Goal: Information Seeking & Learning: Learn about a topic

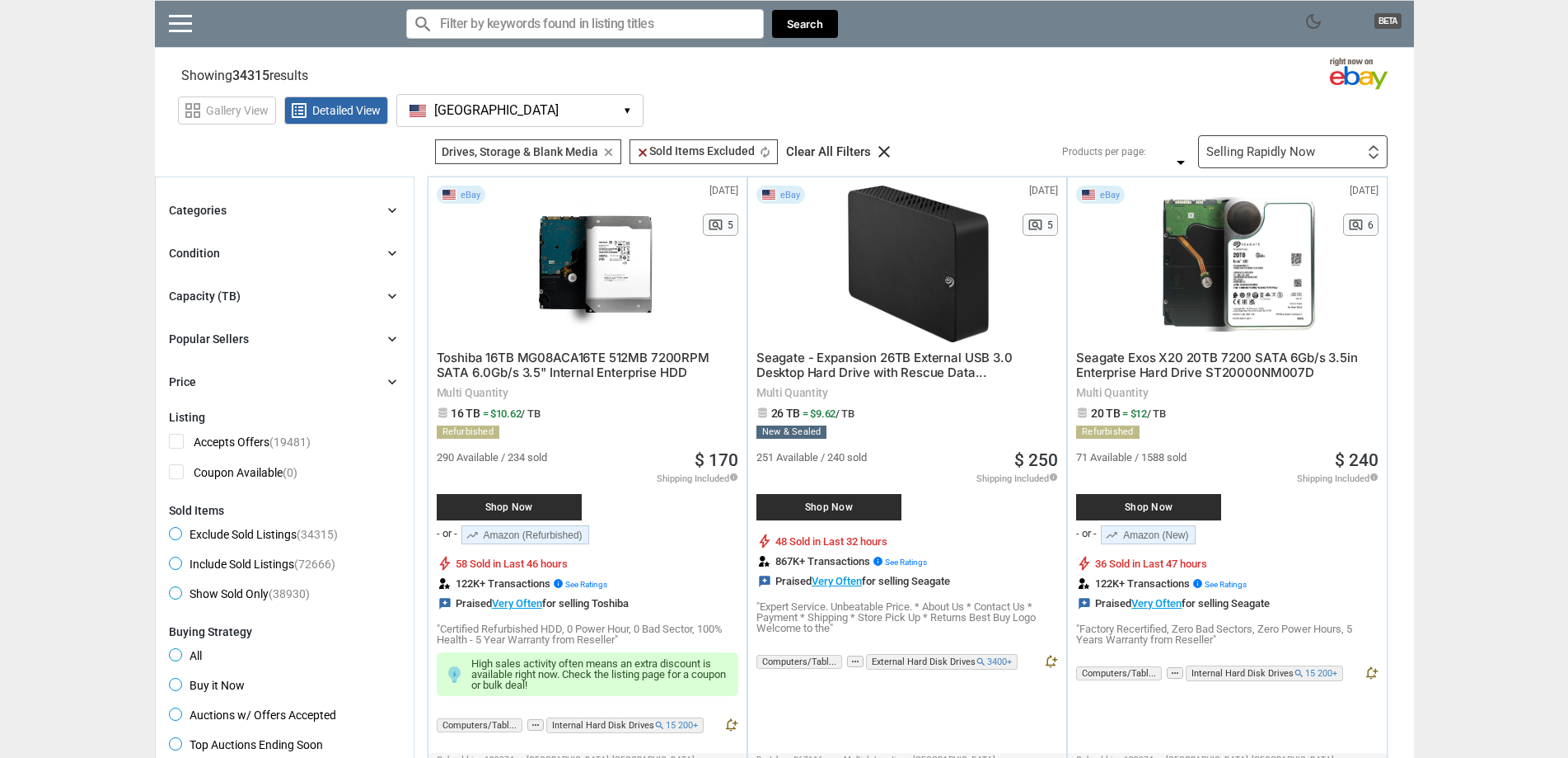
click at [504, 116] on button "[GEOGRAPHIC_DATA] [GEOGRAPHIC_DATA] ▾" at bounding box center [520, 110] width 247 height 33
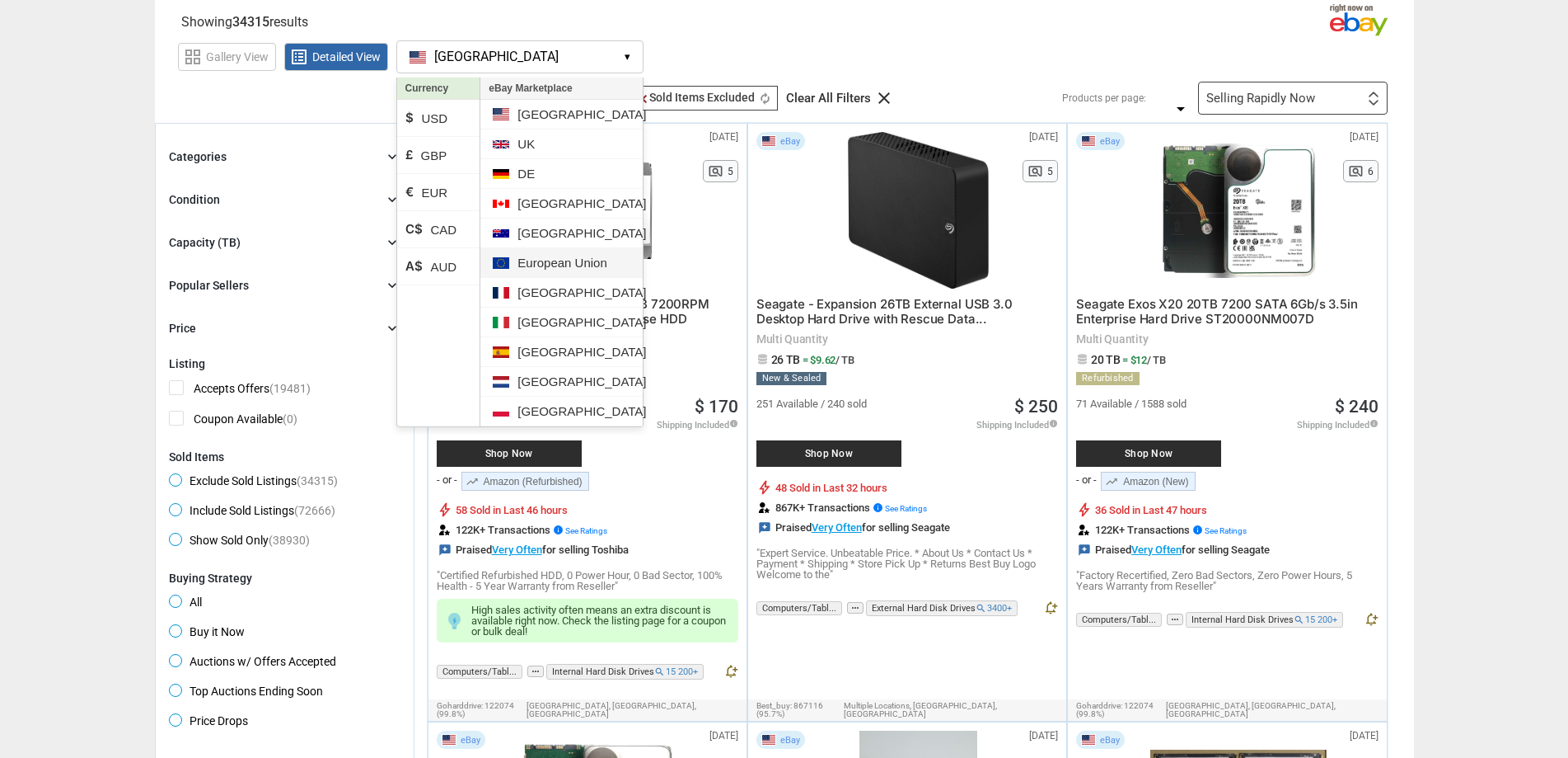
scroll to position [83, 0]
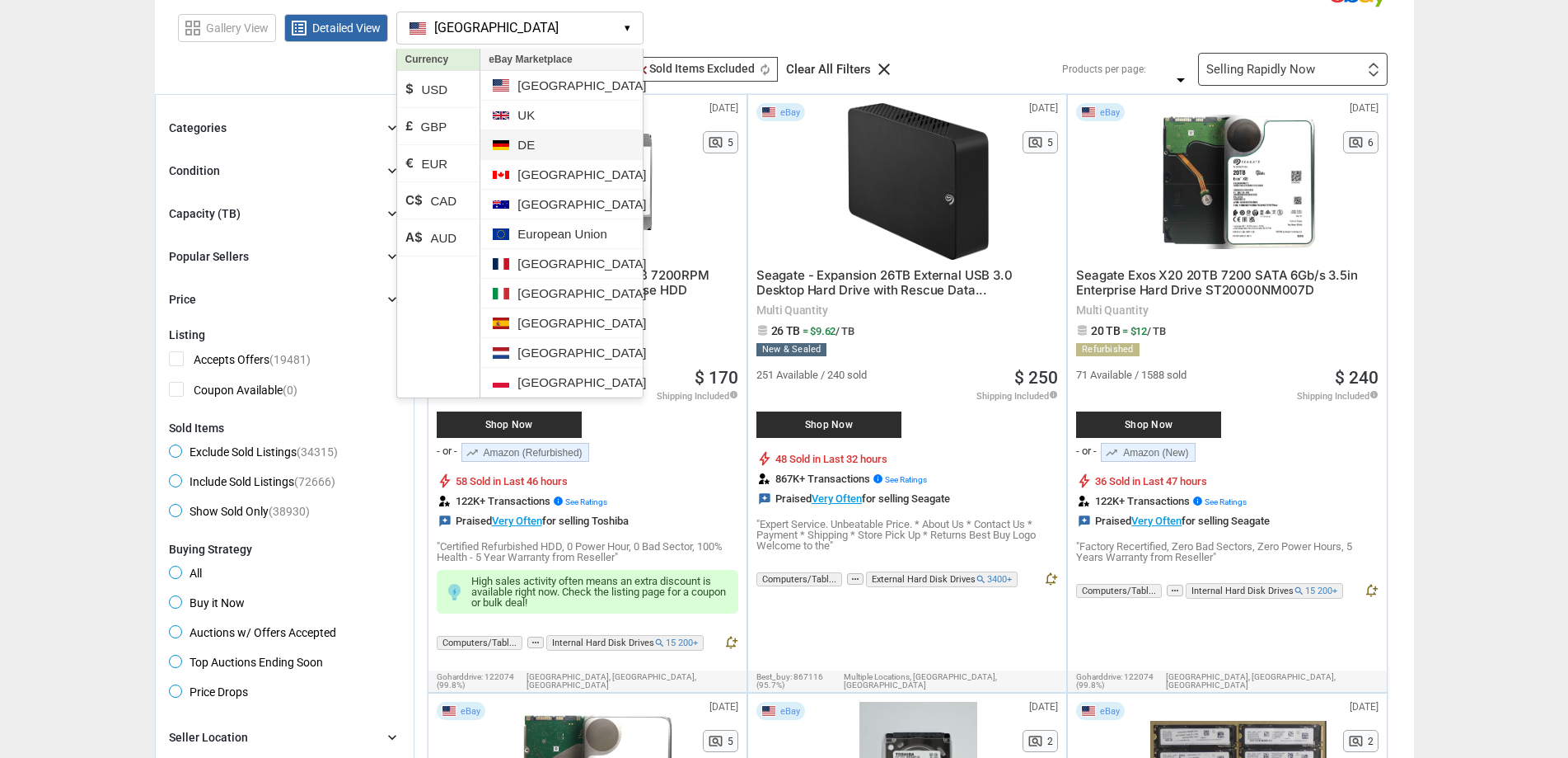
click at [543, 134] on li "DE" at bounding box center [560, 145] width 161 height 30
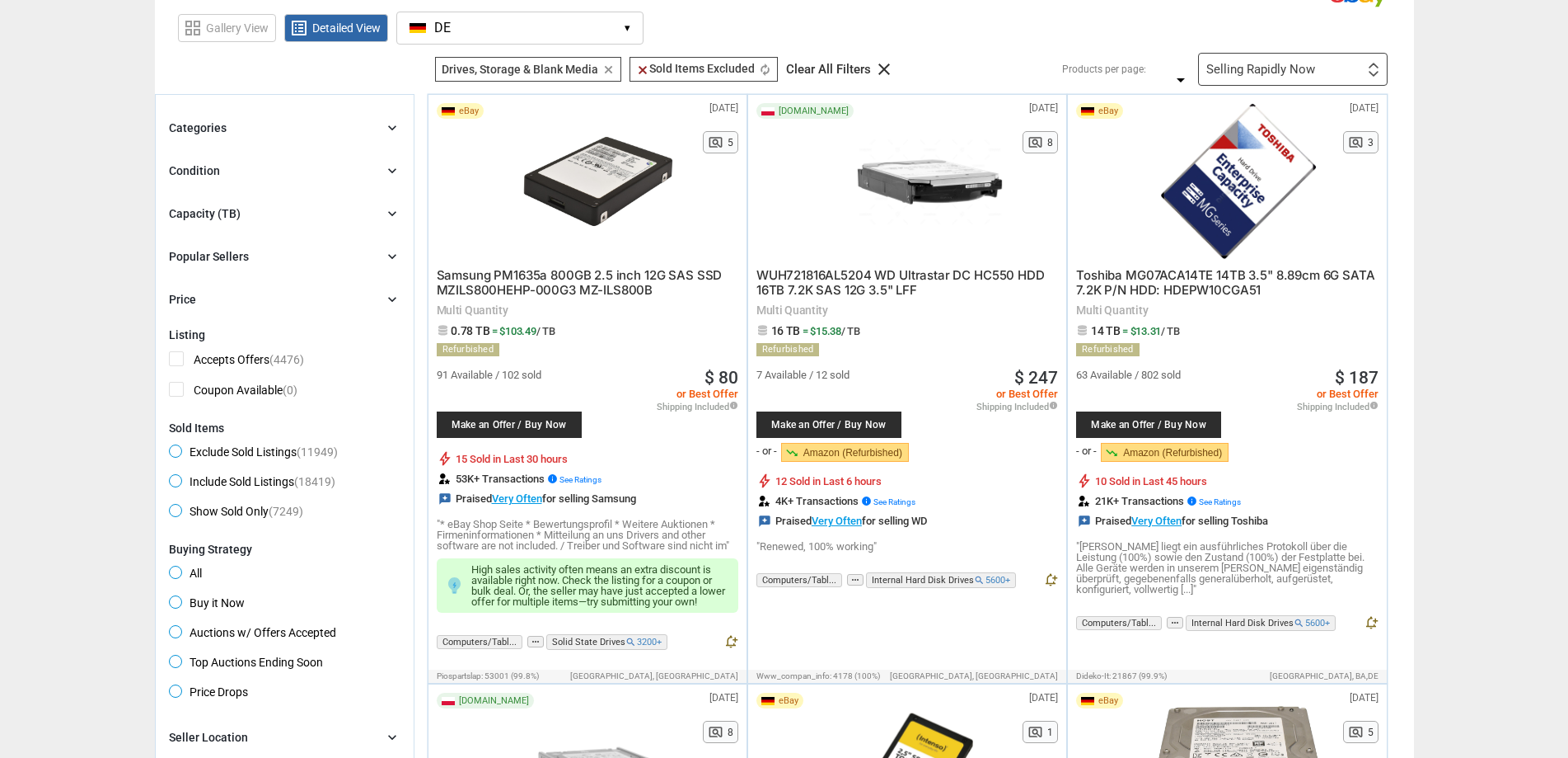
click at [313, 206] on div "Capacity (TB) chevron_right" at bounding box center [285, 213] width 232 height 20
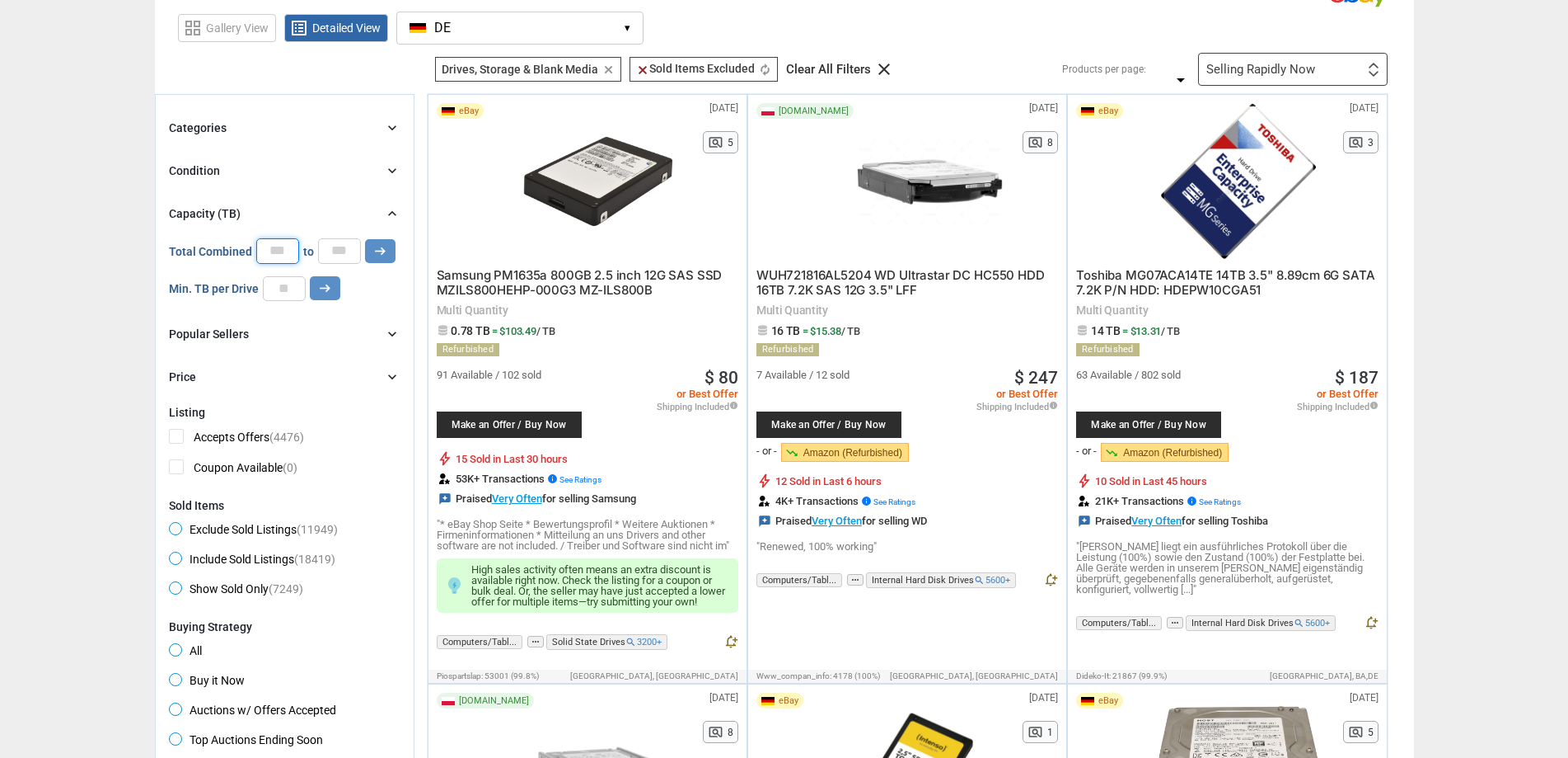
drag, startPoint x: 285, startPoint y: 250, endPoint x: 275, endPoint y: 249, distance: 10.0
click at [275, 249] on input "*" at bounding box center [277, 250] width 43 height 25
click at [283, 287] on input "number" at bounding box center [284, 288] width 43 height 25
type input "*"
click at [371, 162] on div "Condition chevron_right" at bounding box center [285, 170] width 232 height 20
